Goal: Task Accomplishment & Management: Use online tool/utility

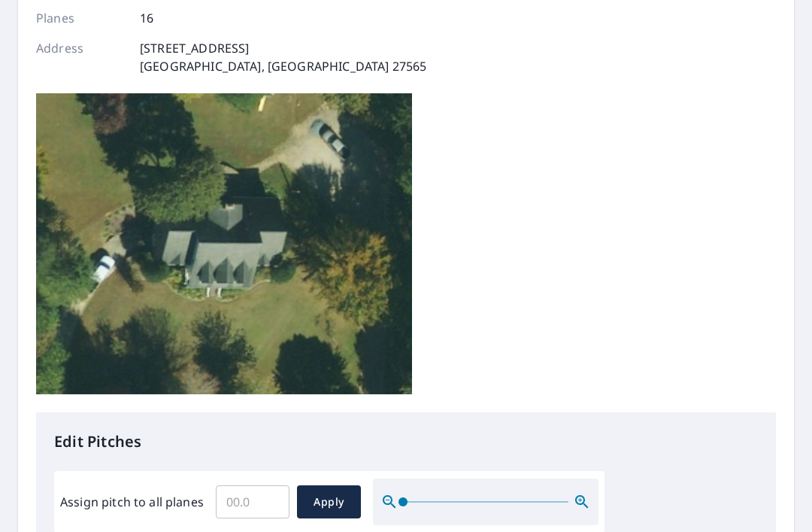
scroll to position [230, 0]
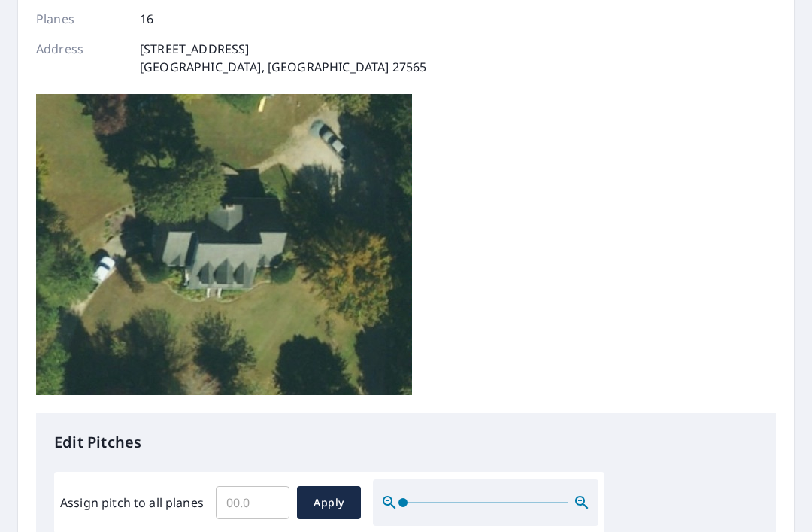
click at [230, 481] on input "Assign pitch to all planes" at bounding box center [253, 502] width 74 height 42
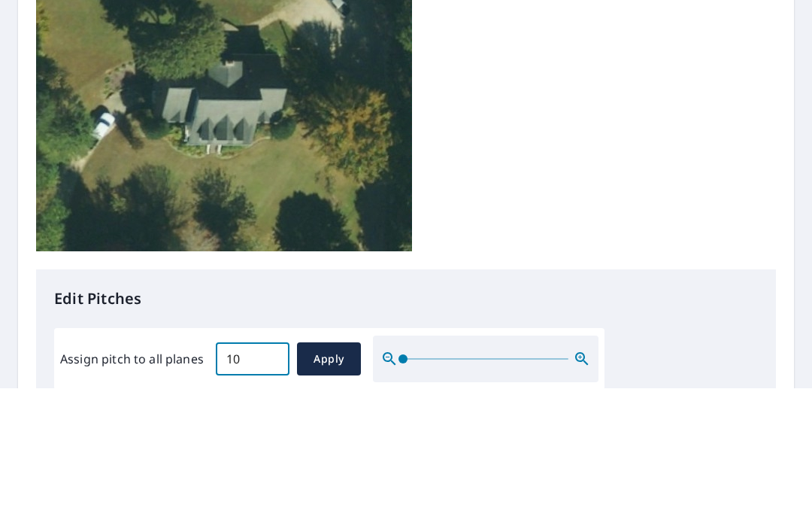
type input "10"
click at [329, 493] on span "Apply" at bounding box center [329, 502] width 40 height 19
type input "10"
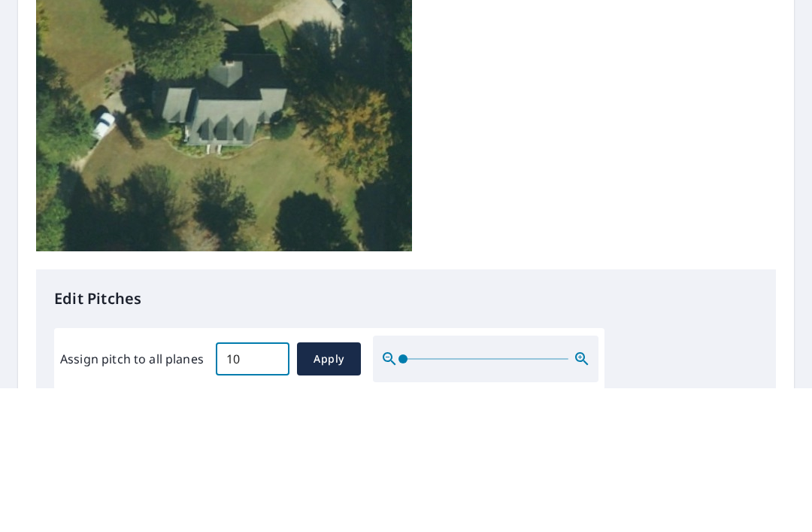
type input "10"
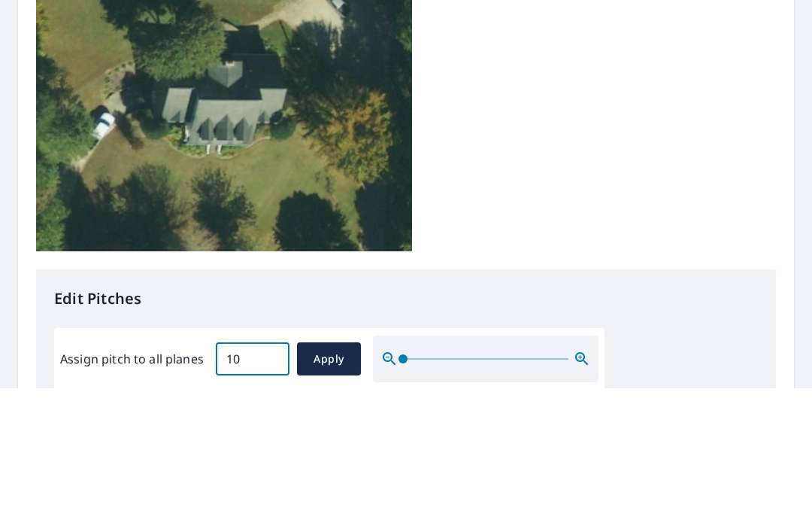
type input "10"
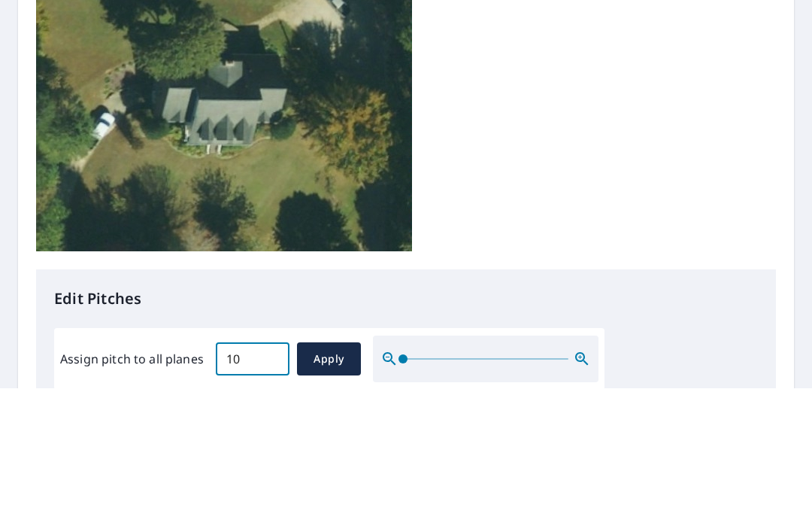
type input "10"
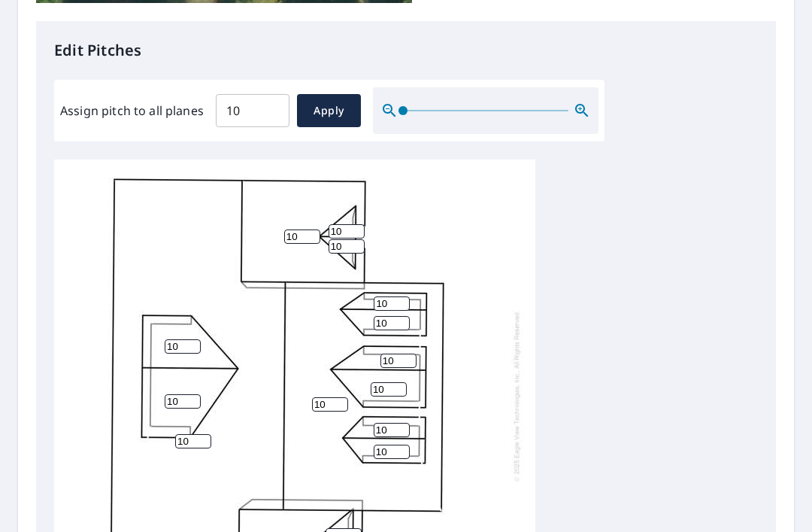
scroll to position [621, 0]
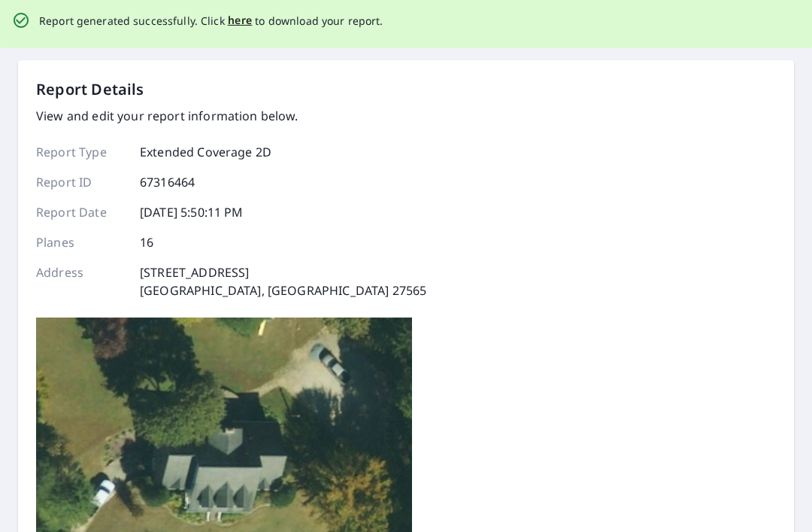
scroll to position [0, 0]
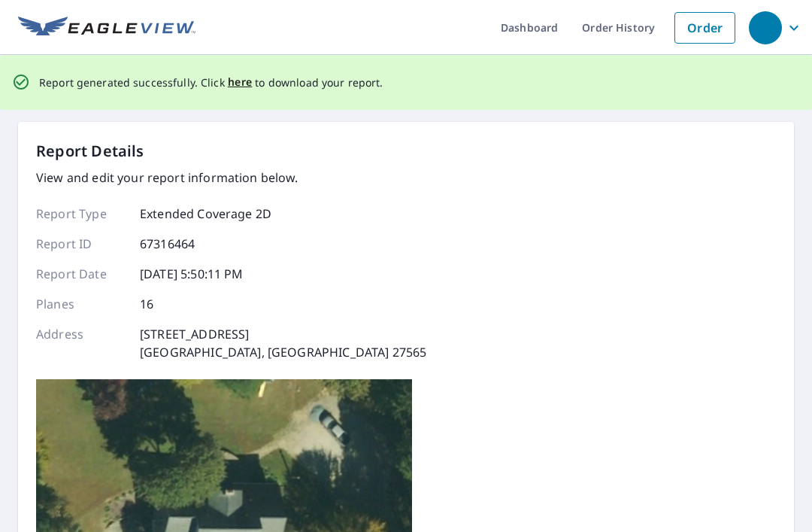
click at [238, 73] on span "here" at bounding box center [240, 82] width 25 height 19
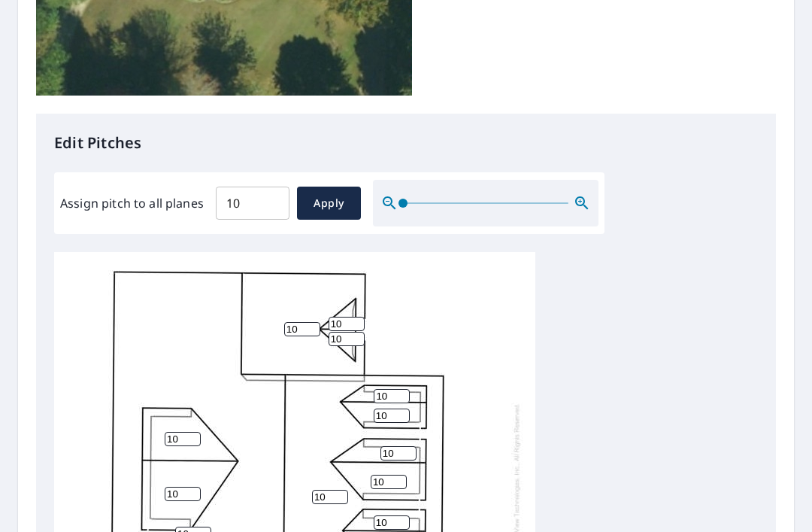
scroll to position [530, 0]
